Goal: Navigation & Orientation: Understand site structure

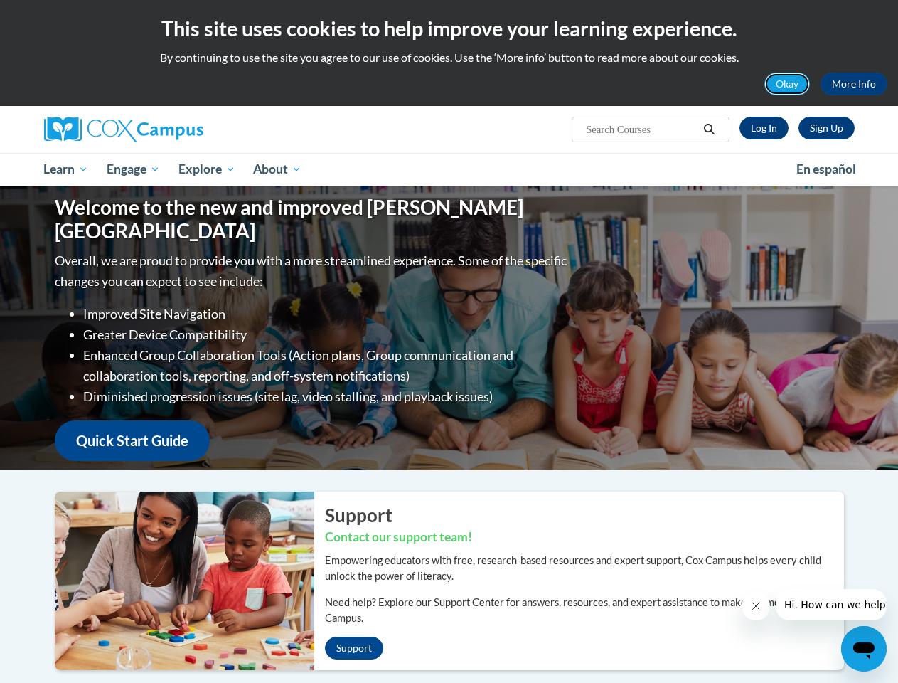
click at [788, 84] on button "Okay" at bounding box center [787, 84] width 46 height 23
click at [710, 186] on div "Welcome to the new and improved [PERSON_NAME] Campus Overall, we are proud to p…" at bounding box center [449, 328] width 832 height 284
click at [134, 250] on p "Overall, we are proud to provide you with a more streamlined experience. Some o…" at bounding box center [312, 270] width 515 height 41
click at [208, 250] on p "Overall, we are proud to provide you with a more streamlined experience. Some o…" at bounding box center [312, 270] width 515 height 41
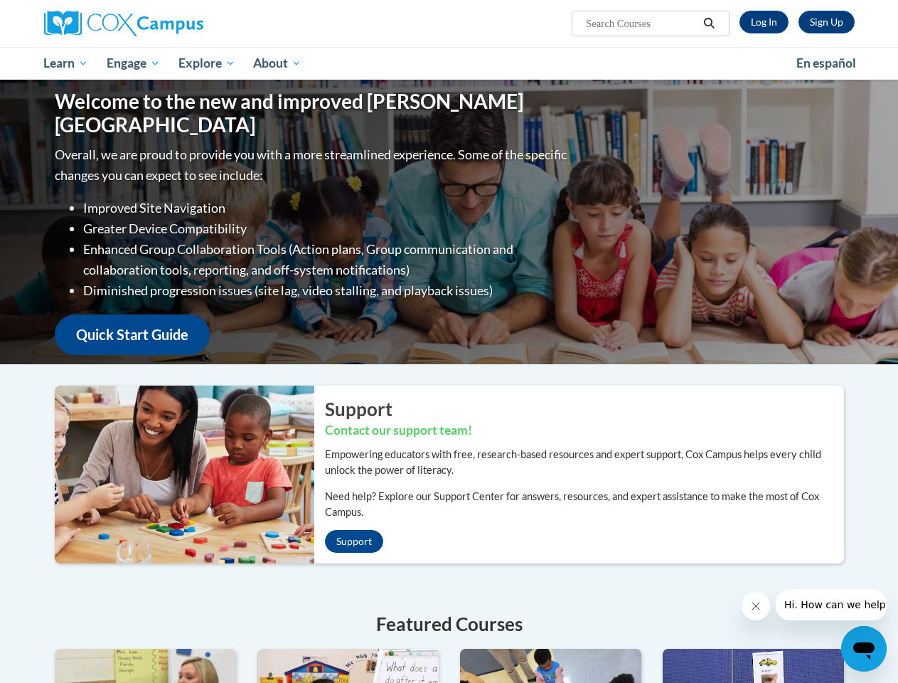
click at [755, 606] on icon "Close message from company" at bounding box center [754, 605] width 7 height 7
click at [830, 604] on span "Hi. How can we help?" at bounding box center [836, 604] width 107 height 11
click at [864, 648] on icon "Open messaging window" at bounding box center [863, 650] width 21 height 17
